Goal: Use online tool/utility: Utilize a website feature to perform a specific function

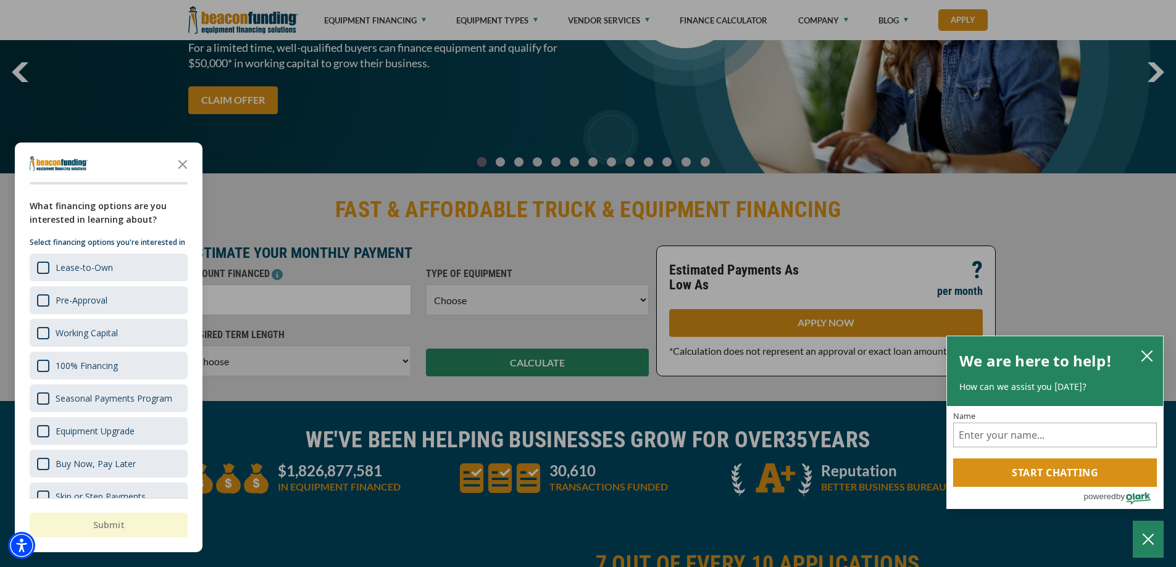
scroll to position [62, 0]
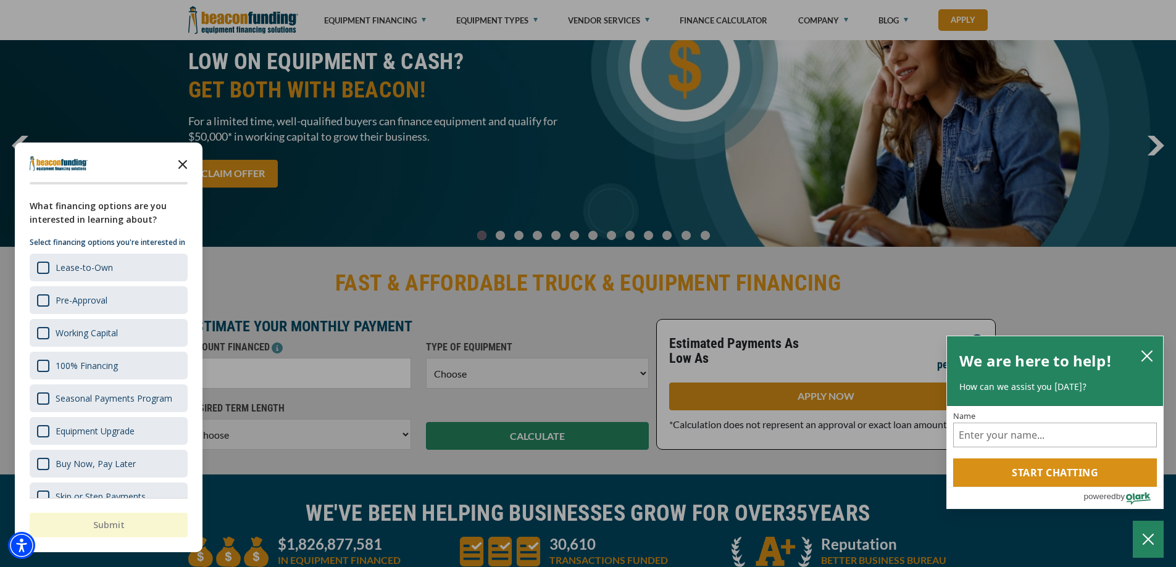
click at [183, 162] on icon "Close the survey" at bounding box center [182, 163] width 25 height 25
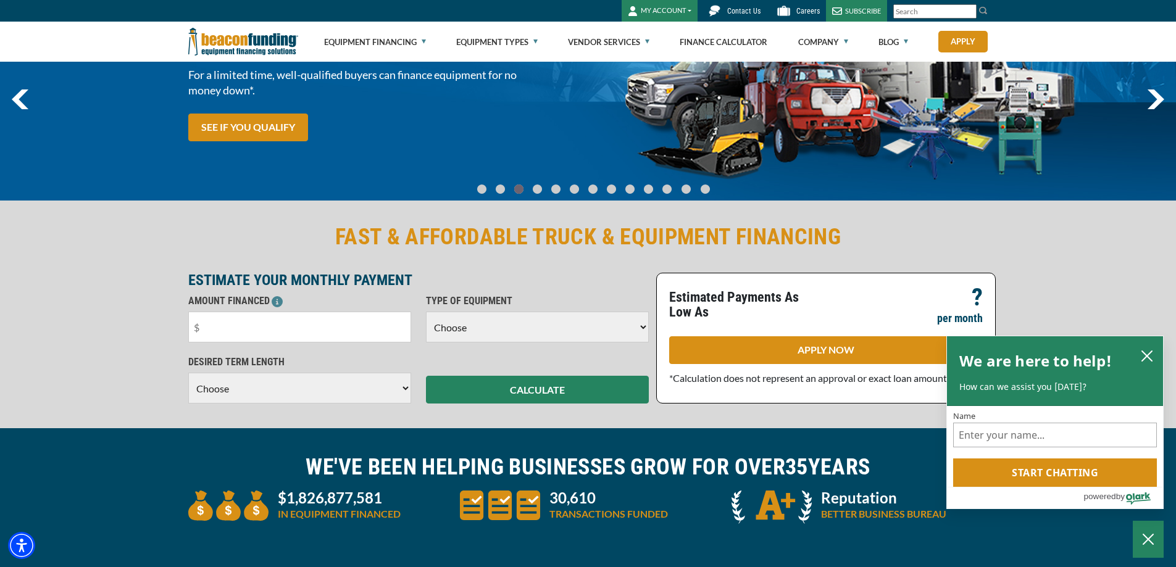
scroll to position [0, 0]
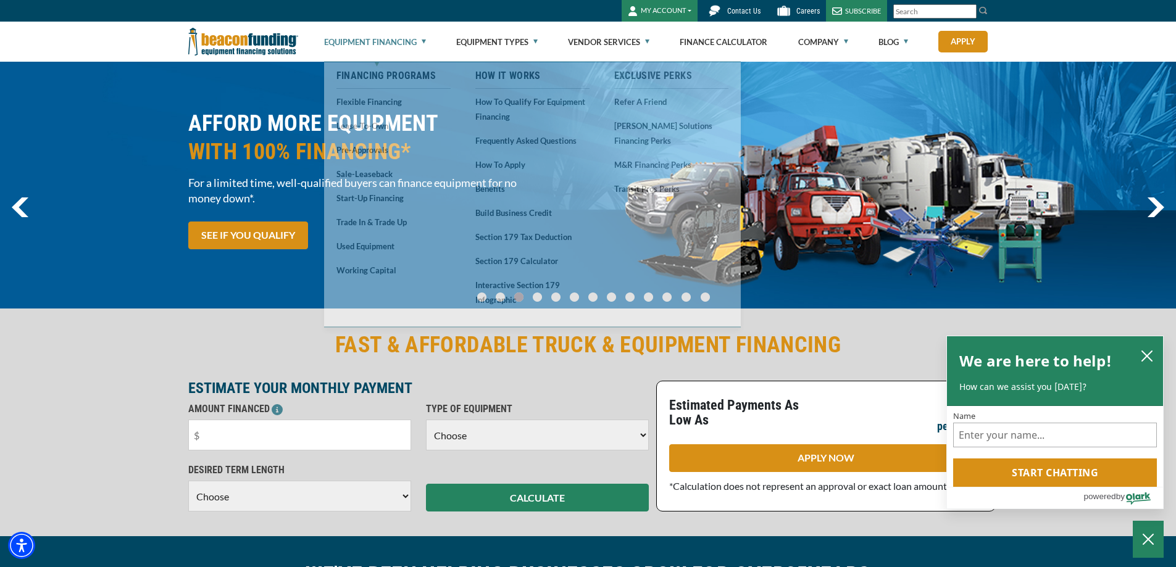
click at [426, 41] on link "Equipment Financing" at bounding box center [375, 42] width 102 height 40
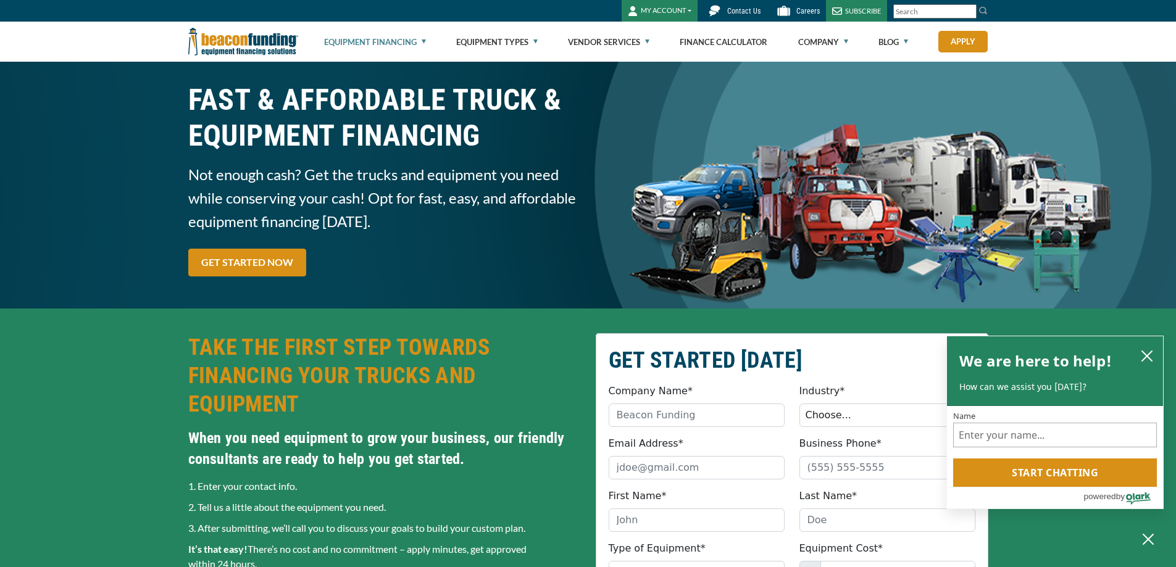
click at [426, 40] on link "Equipment Financing" at bounding box center [375, 42] width 102 height 40
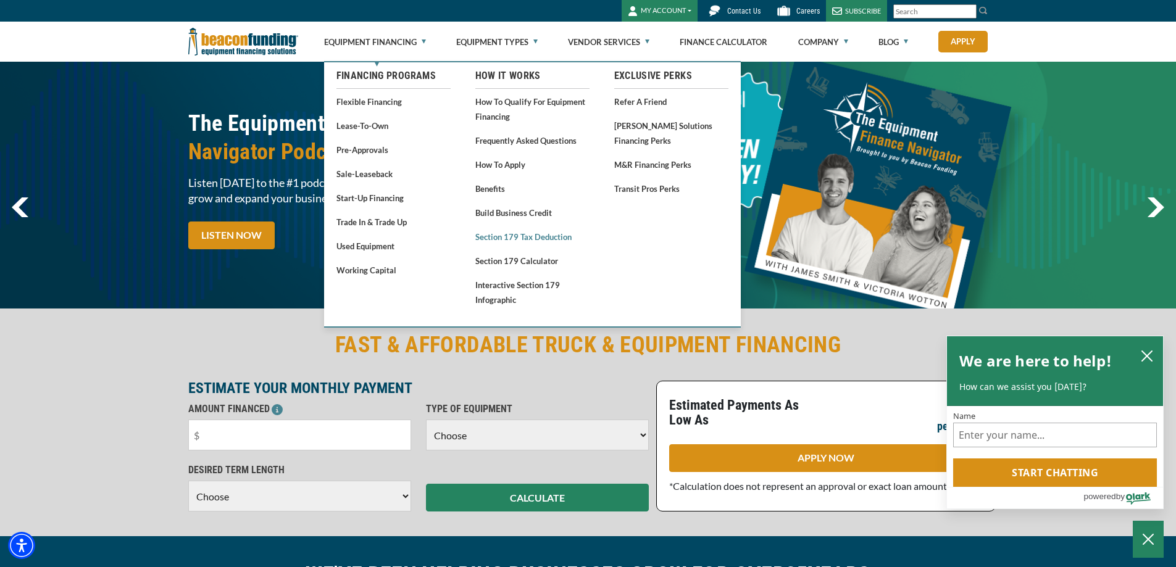
click at [537, 244] on link "Section 179 Tax Deduction" at bounding box center [532, 236] width 114 height 15
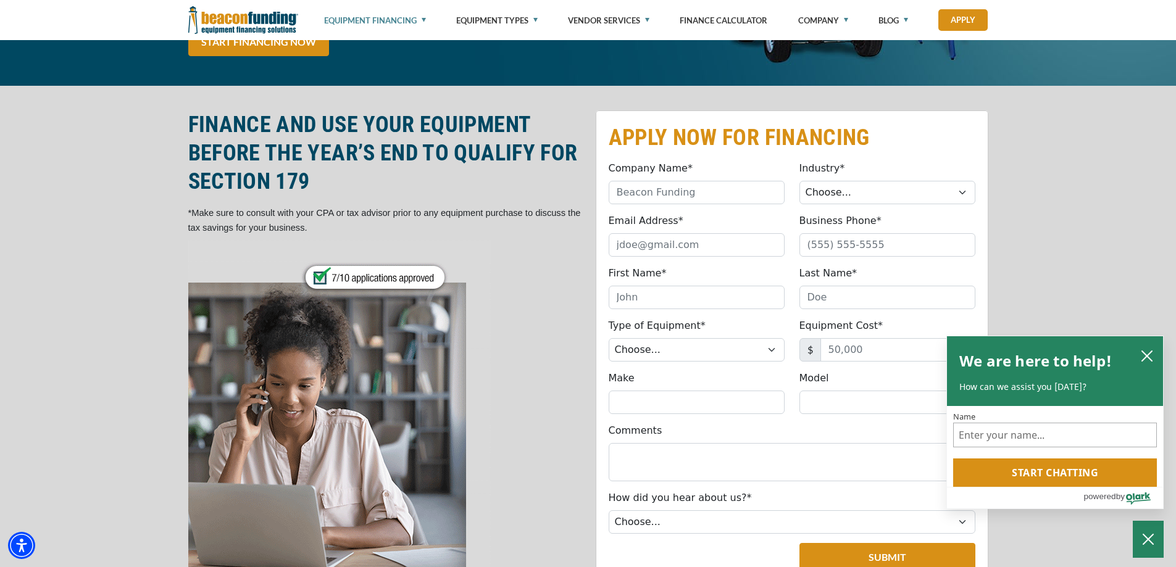
scroll to position [247, 0]
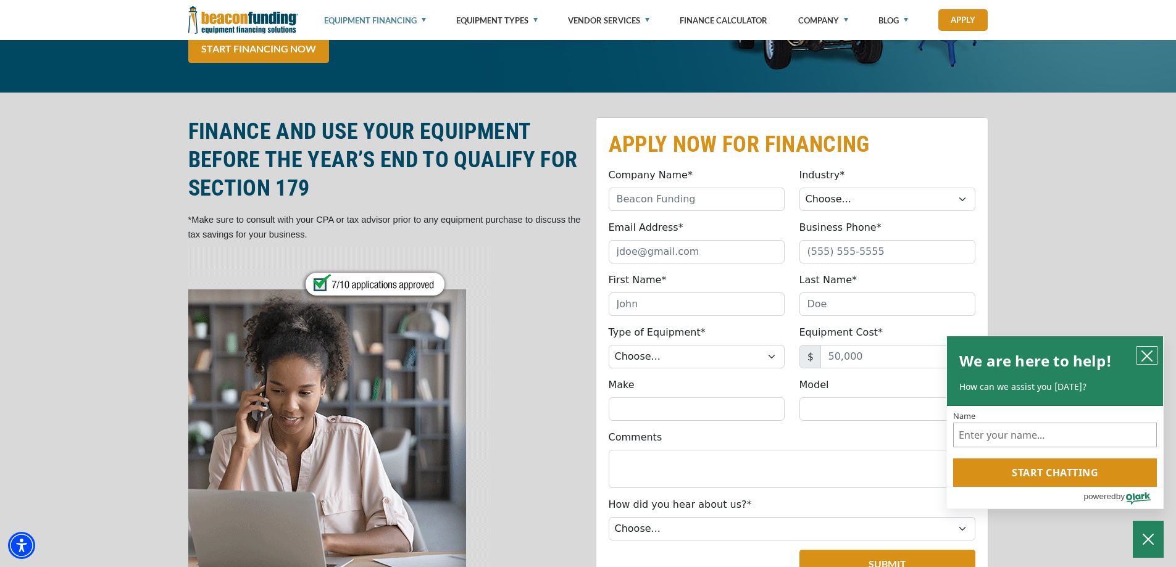
click at [1147, 353] on icon "close chatbox" at bounding box center [1147, 356] width 10 height 10
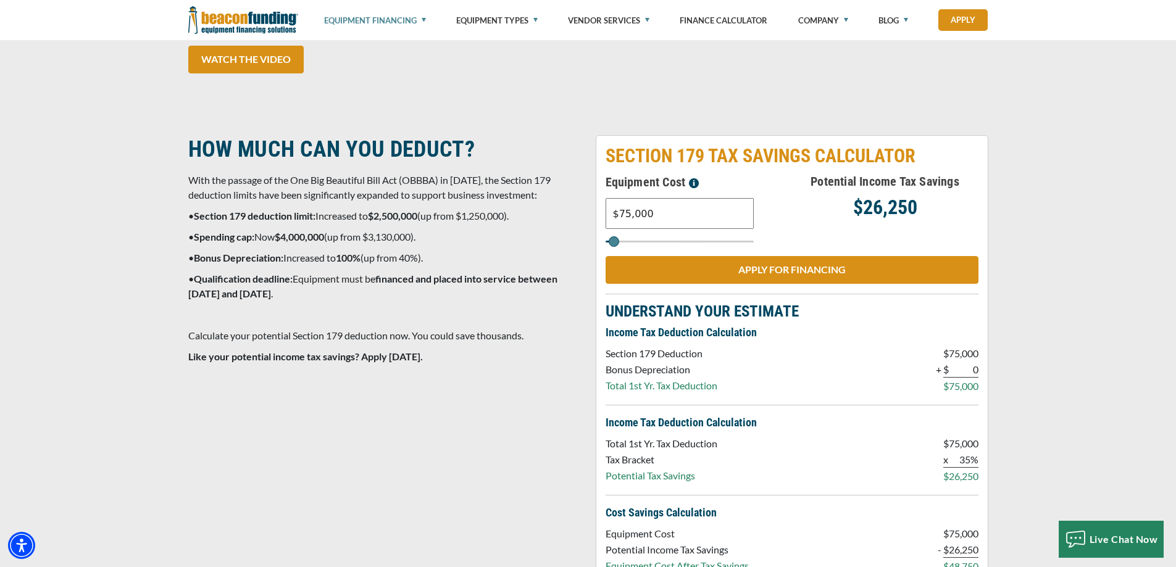
scroll to position [988, 0]
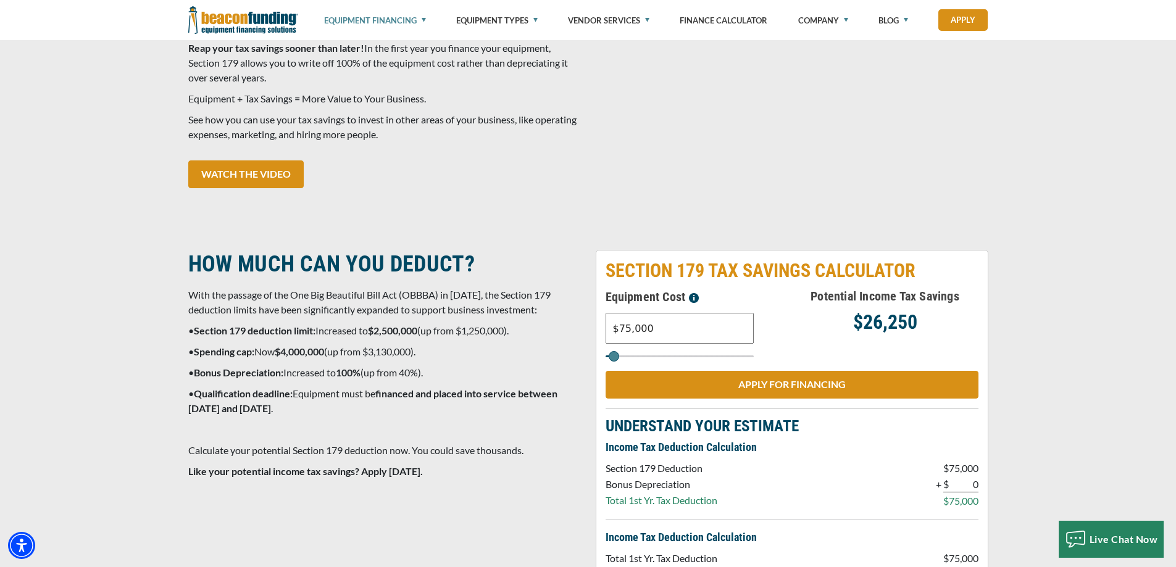
type input "$231,000"
type input "231000"
type input "$258,000"
type input "258000"
type input "$285,000"
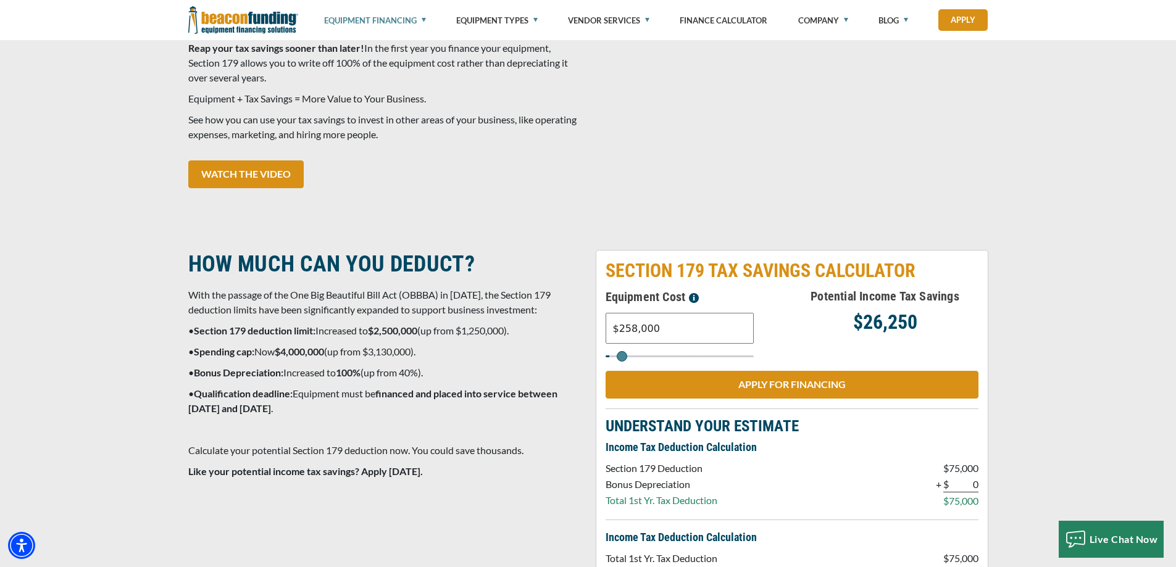
type input "285000"
type input "$312,000"
type input "312000"
type input "$339,000"
type input "339000"
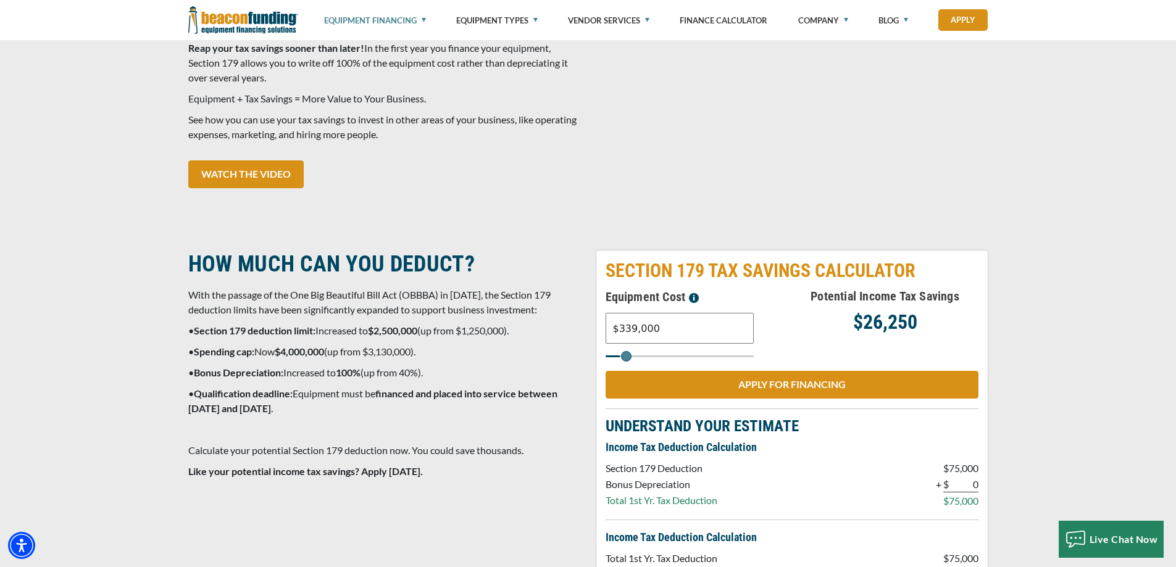
type input "$352,000"
type input "352000"
type input "$366,000"
type input "366000"
type input "$379,000"
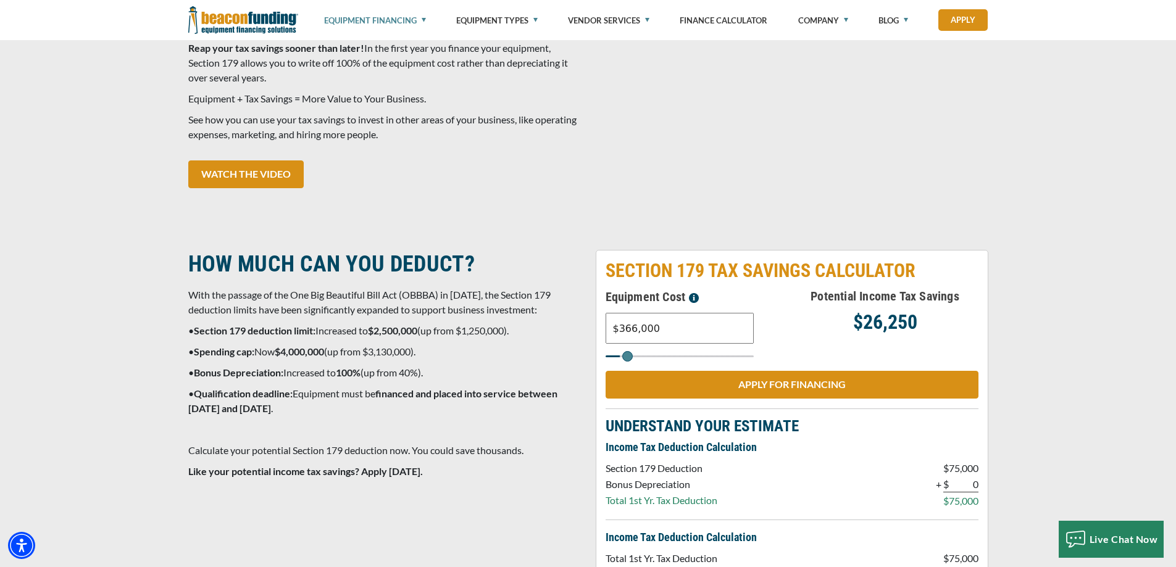
type input "379000"
type input "$393,000"
type input "393000"
type input "$420,000"
type input "420000"
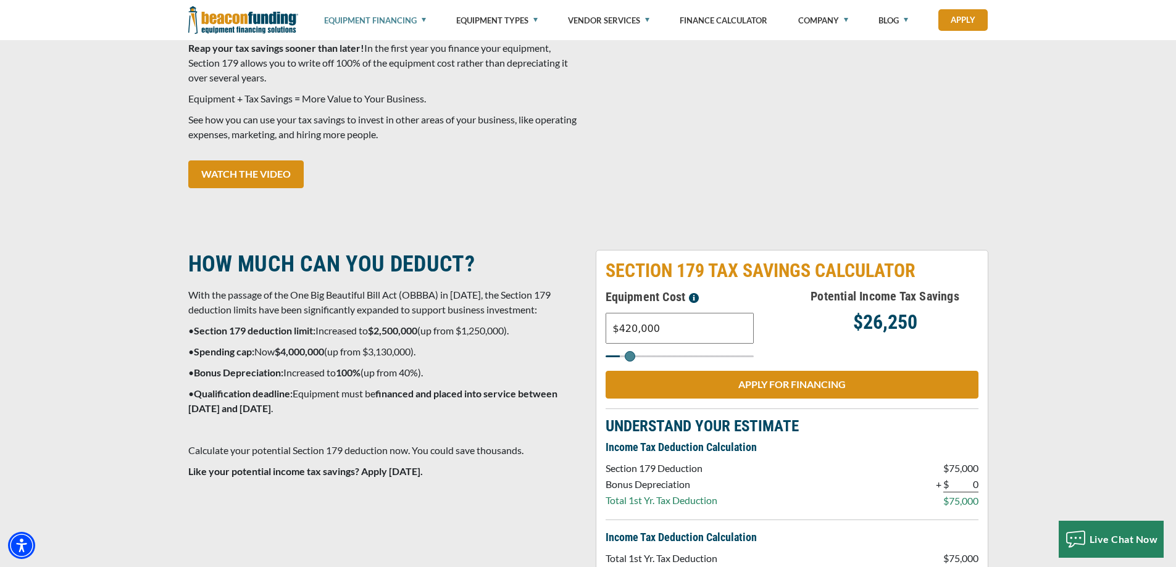
type input "$433,000"
type input "433000"
type input "$447,000"
type input "447000"
type input "$379,000"
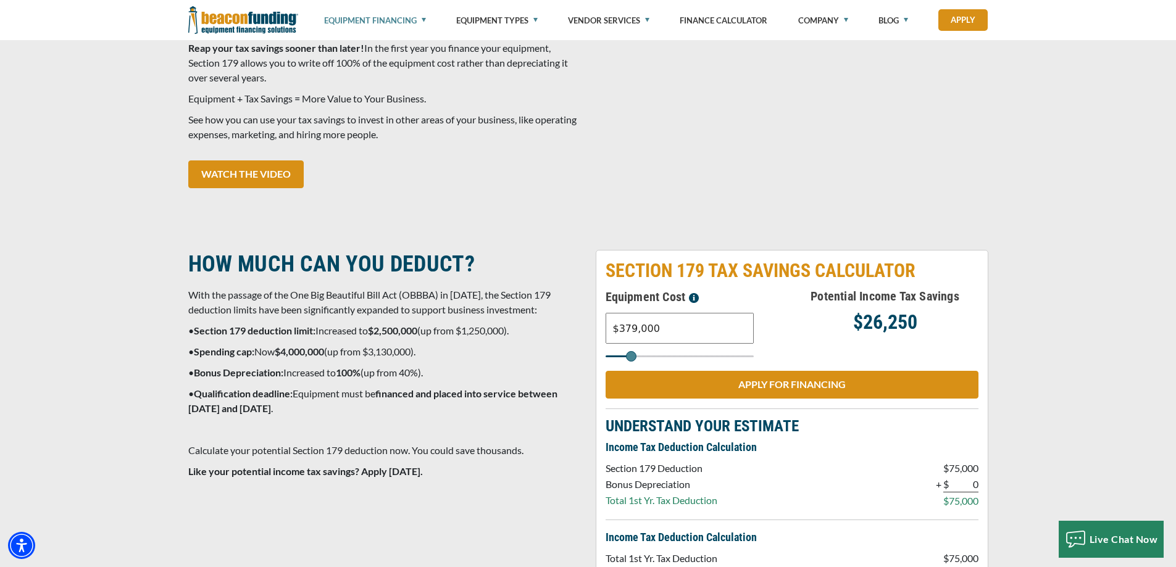
type input "379000"
type input "$352,000"
type input "352000"
type input "$326,000"
type input "326000"
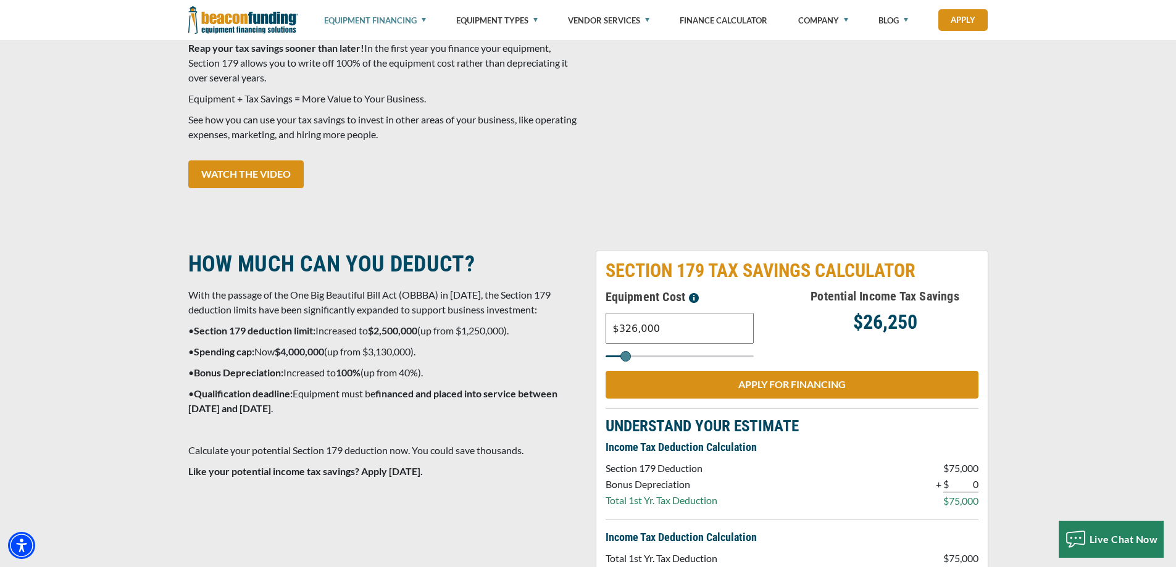
type input "$312,000"
type input "312000"
type input "$299,000"
type input "299000"
type input "$285,000"
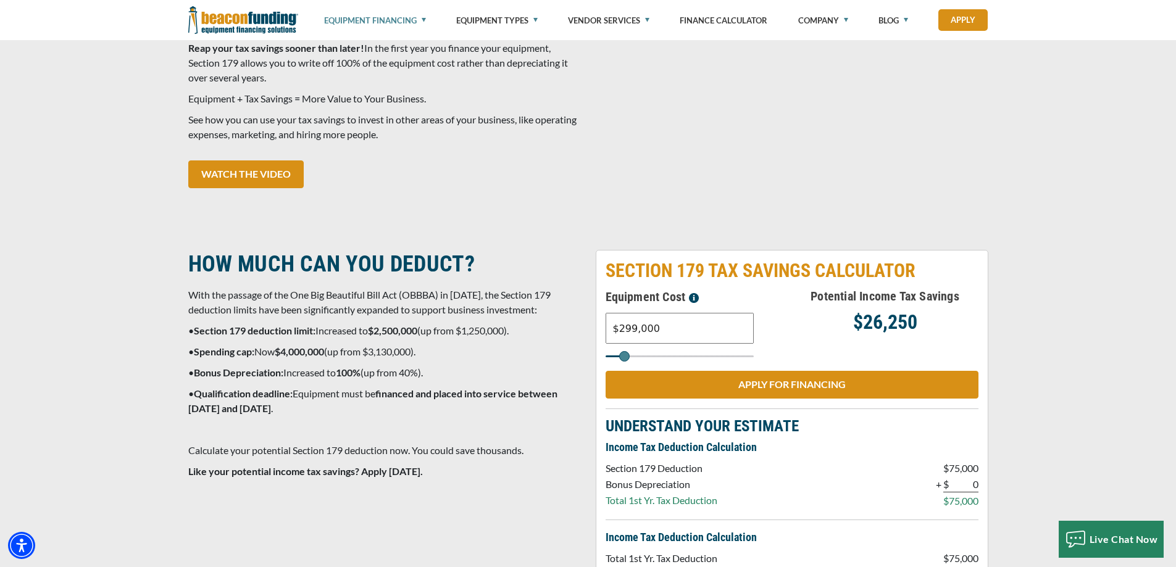
type input "285000"
type input "$272,000"
type input "272000"
type input "$258,000"
type input "258000"
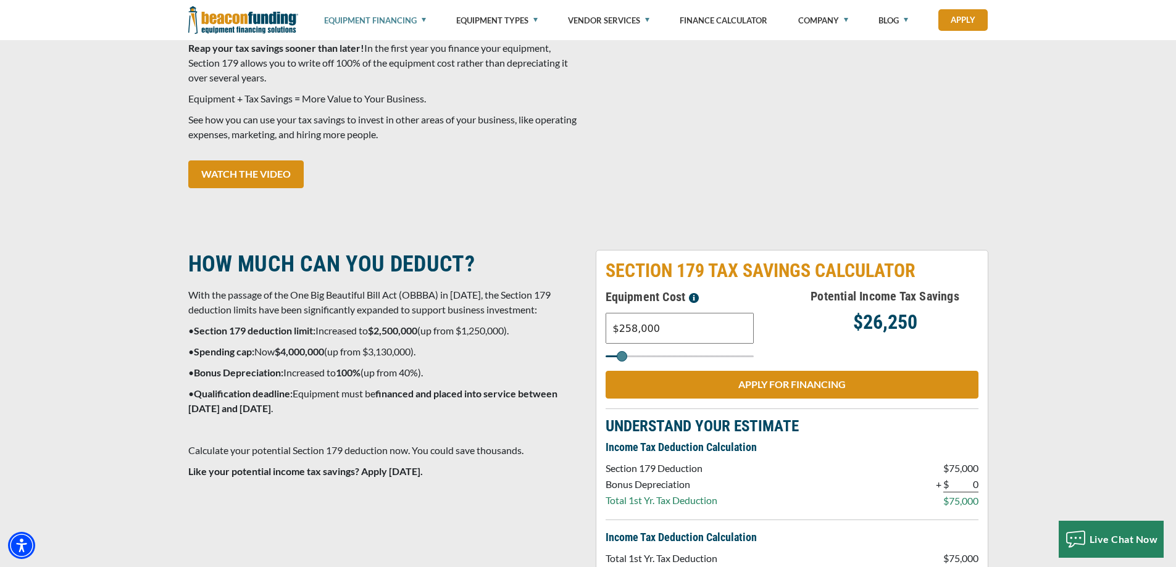
type input "$245,000"
type input "245000"
type input "$231,000"
type input "231000"
type input "$218,000"
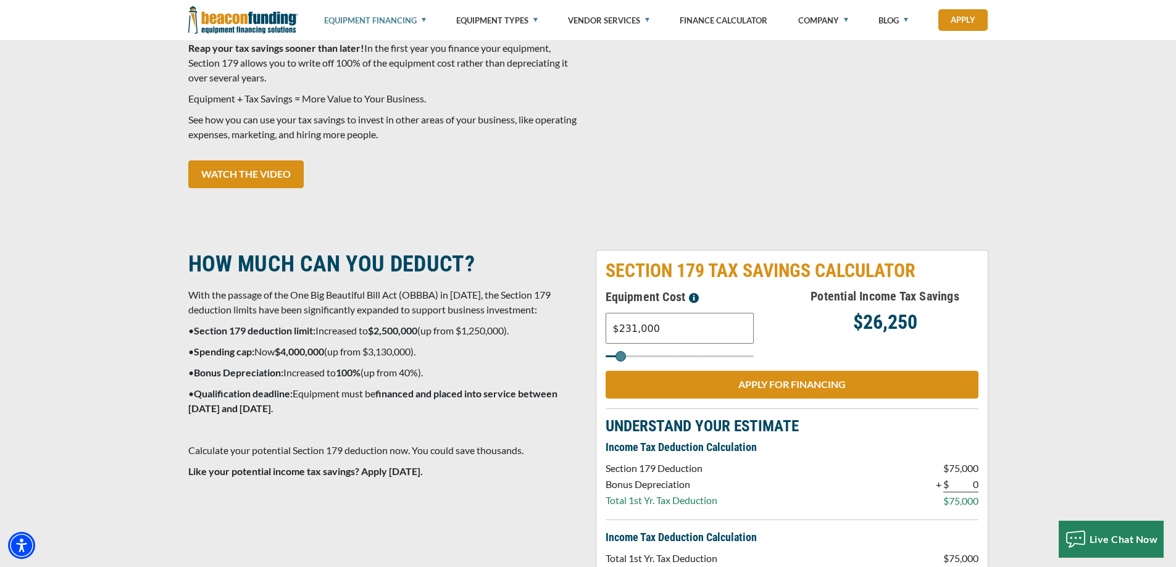
type input "218000"
type input "$205,000"
type input "205000"
type input "$191,000"
type input "191000"
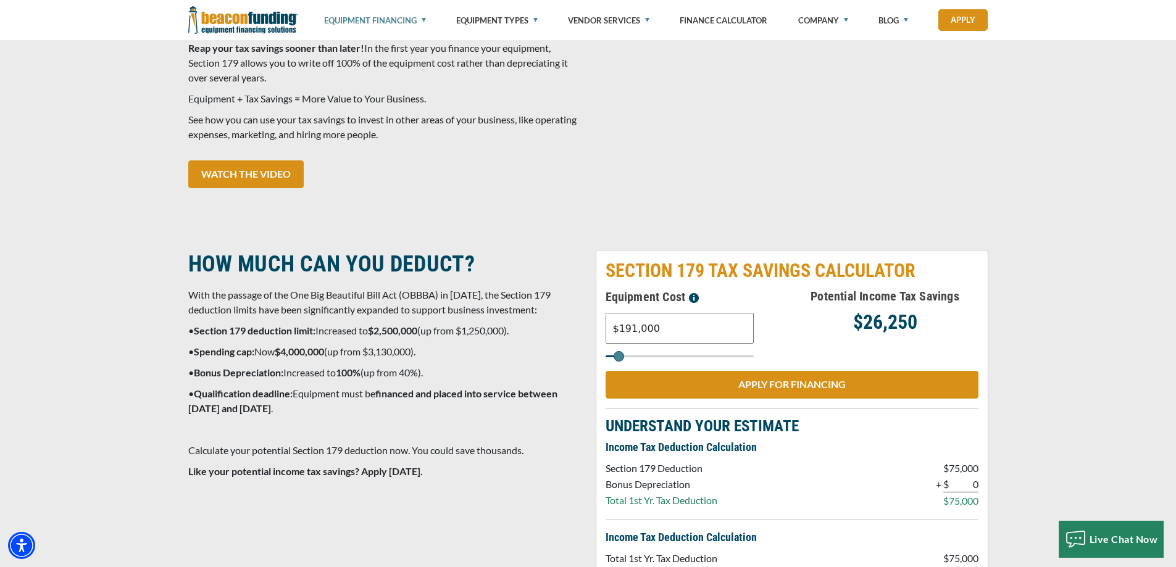
type input "$164,000"
type input "164000"
type input "$151,000"
type input "151000"
type input "$137,000"
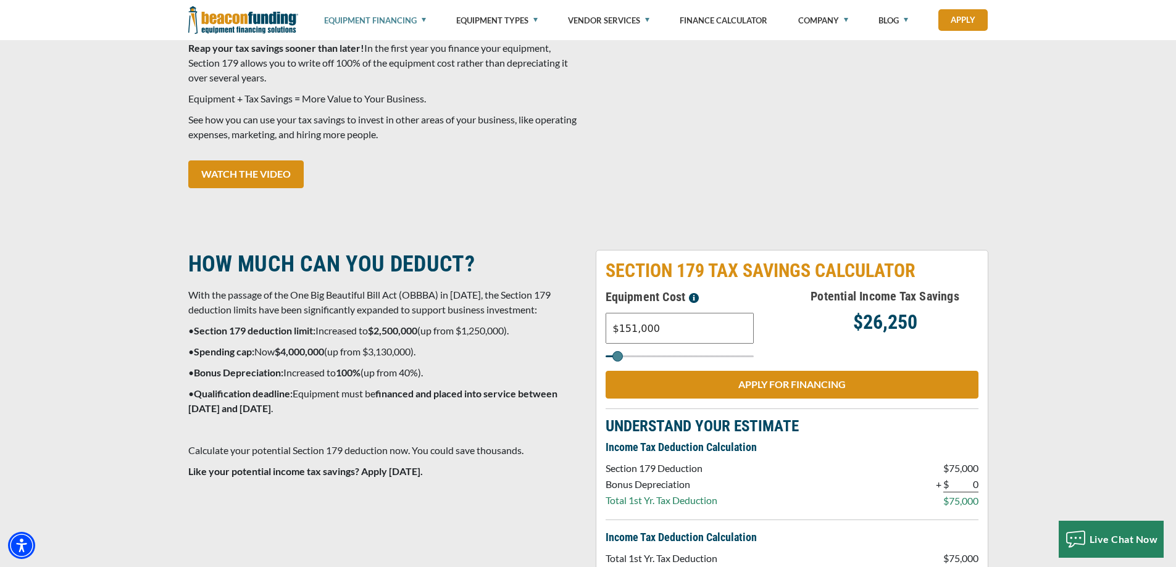
type input "137000"
type input "$124,000"
type input "124000"
click at [616, 357] on input "Select range" at bounding box center [680, 357] width 148 height 2
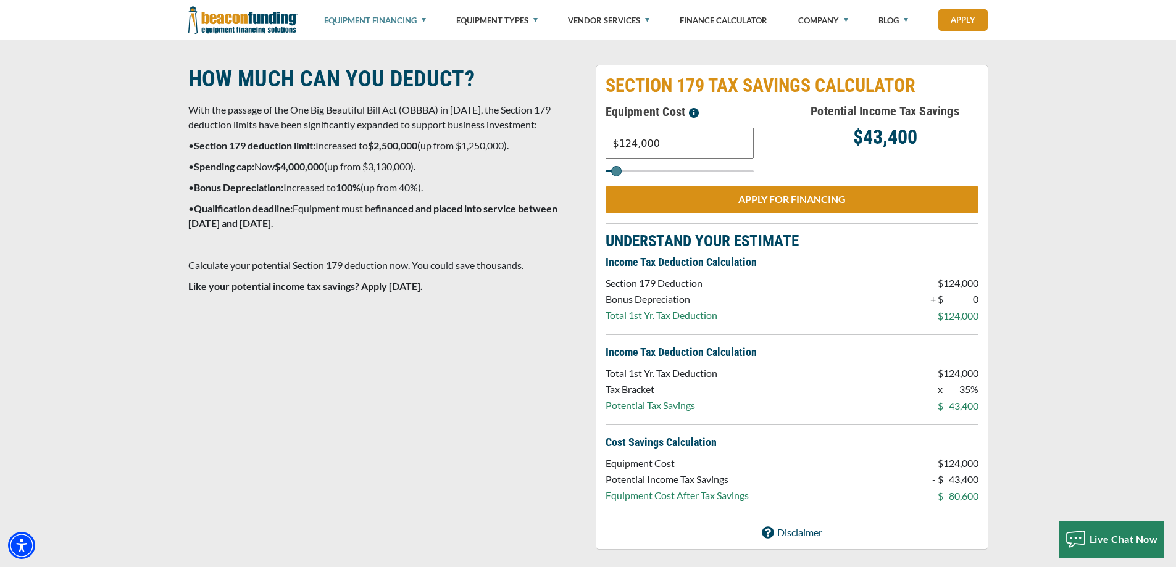
scroll to position [1235, 0]
